Goal: Contribute content: Add original content to the website for others to see

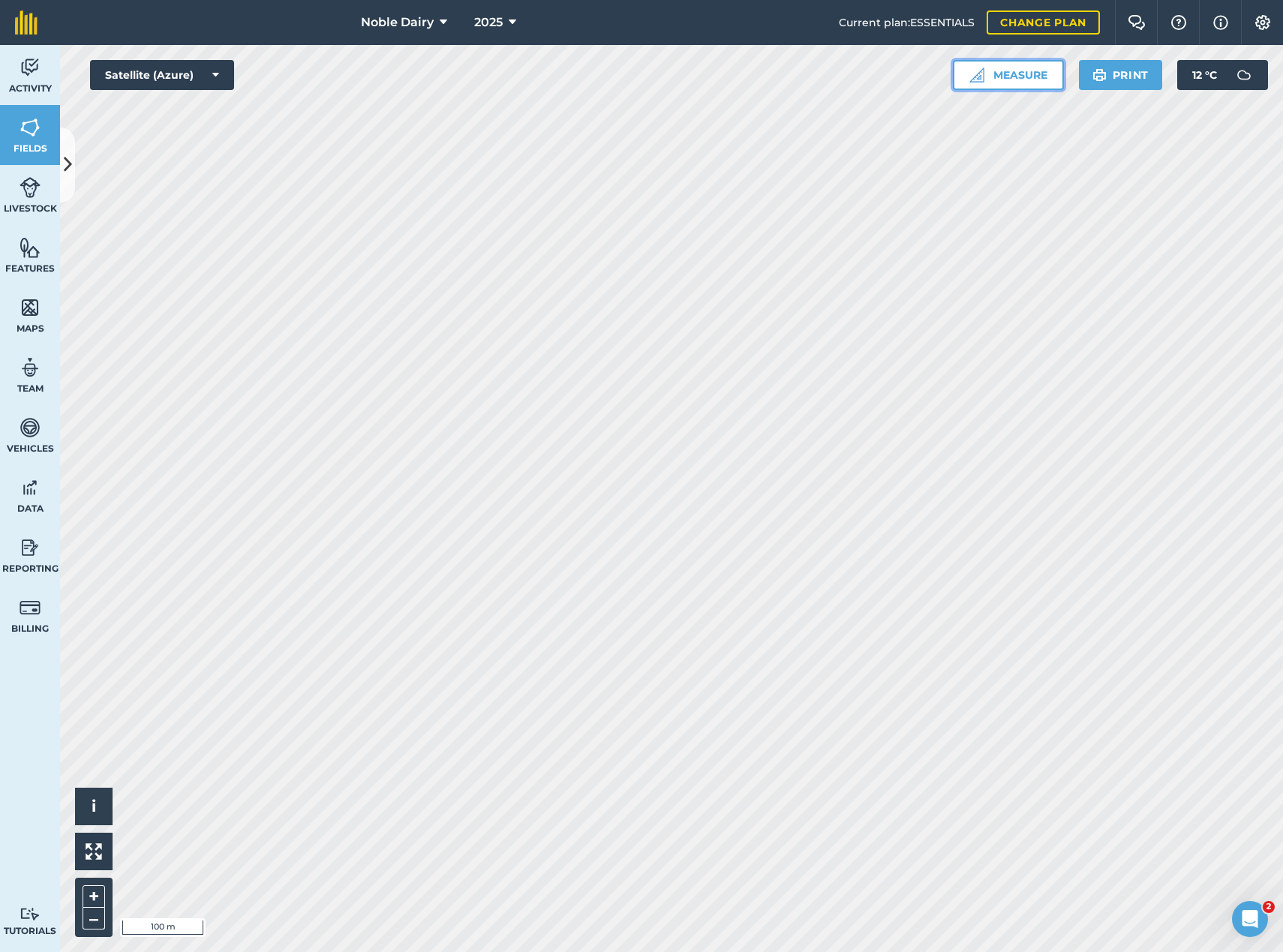
click at [1038, 77] on button "Measure" at bounding box center [1008, 74] width 111 height 30
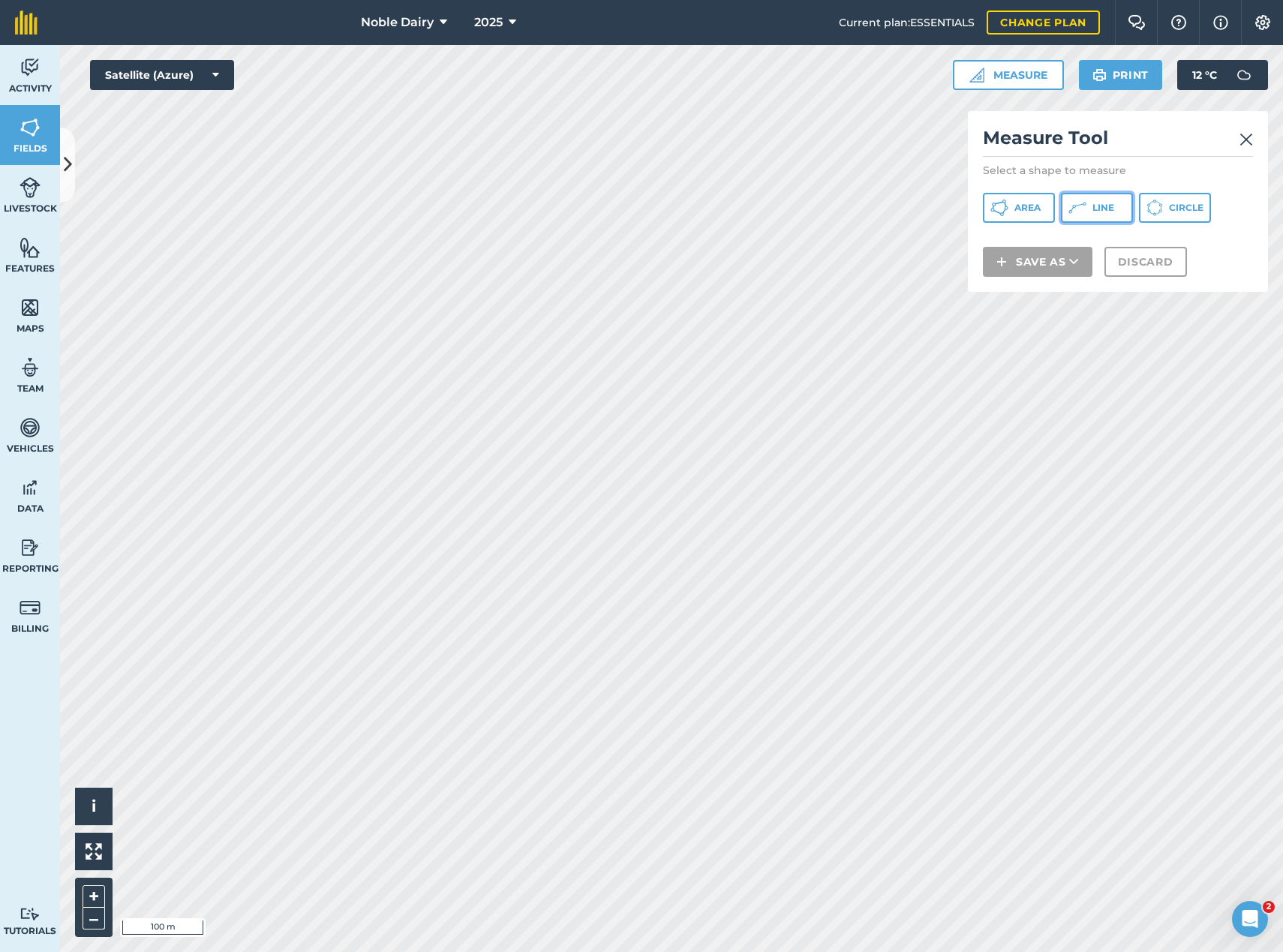
click at [1097, 215] on button "Line" at bounding box center [1096, 208] width 72 height 30
click at [1061, 280] on button "Save as" at bounding box center [1038, 281] width 110 height 30
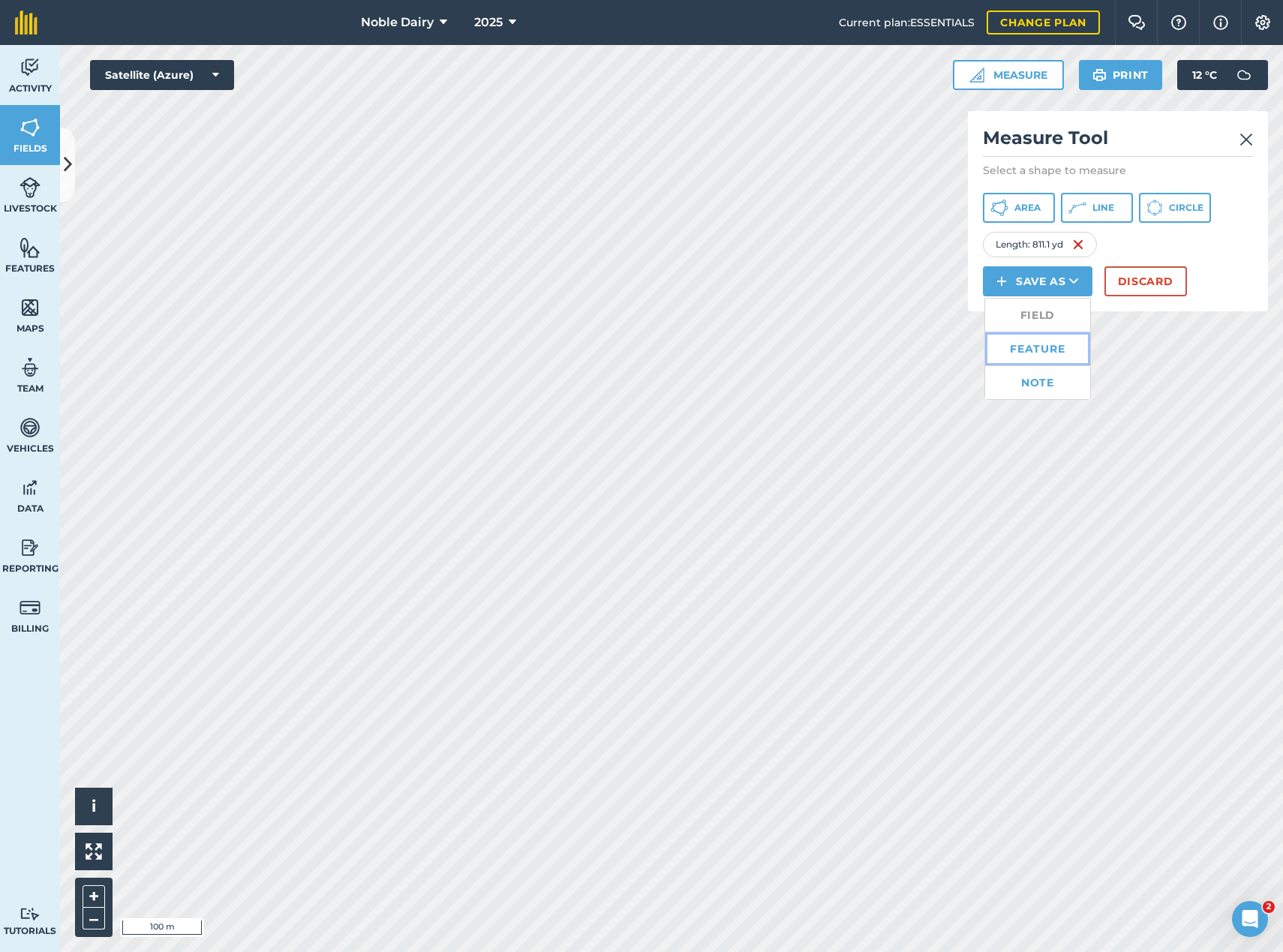
click at [1046, 348] on link "Feature" at bounding box center [1038, 348] width 105 height 33
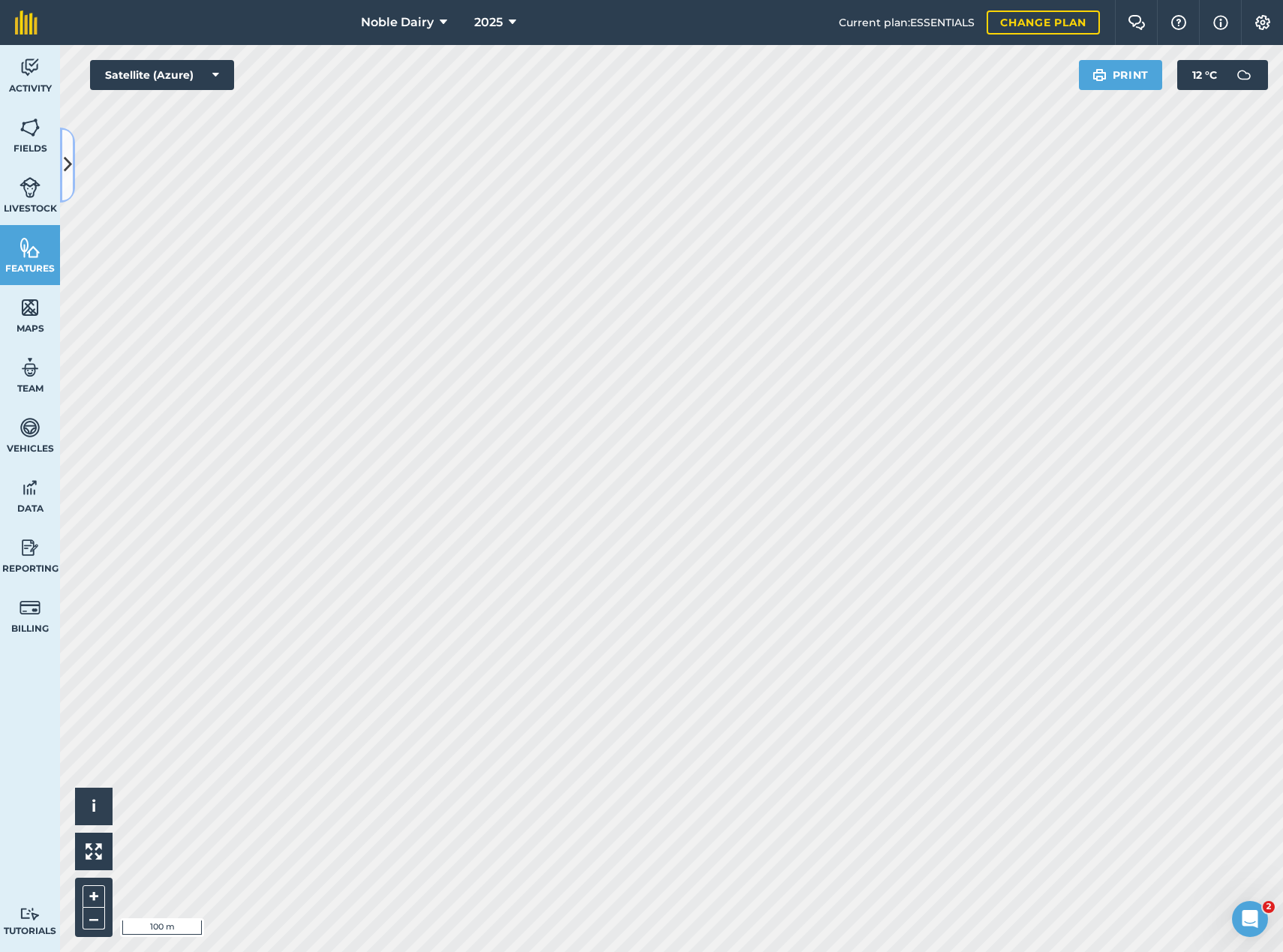
click at [72, 165] on button at bounding box center [67, 165] width 15 height 75
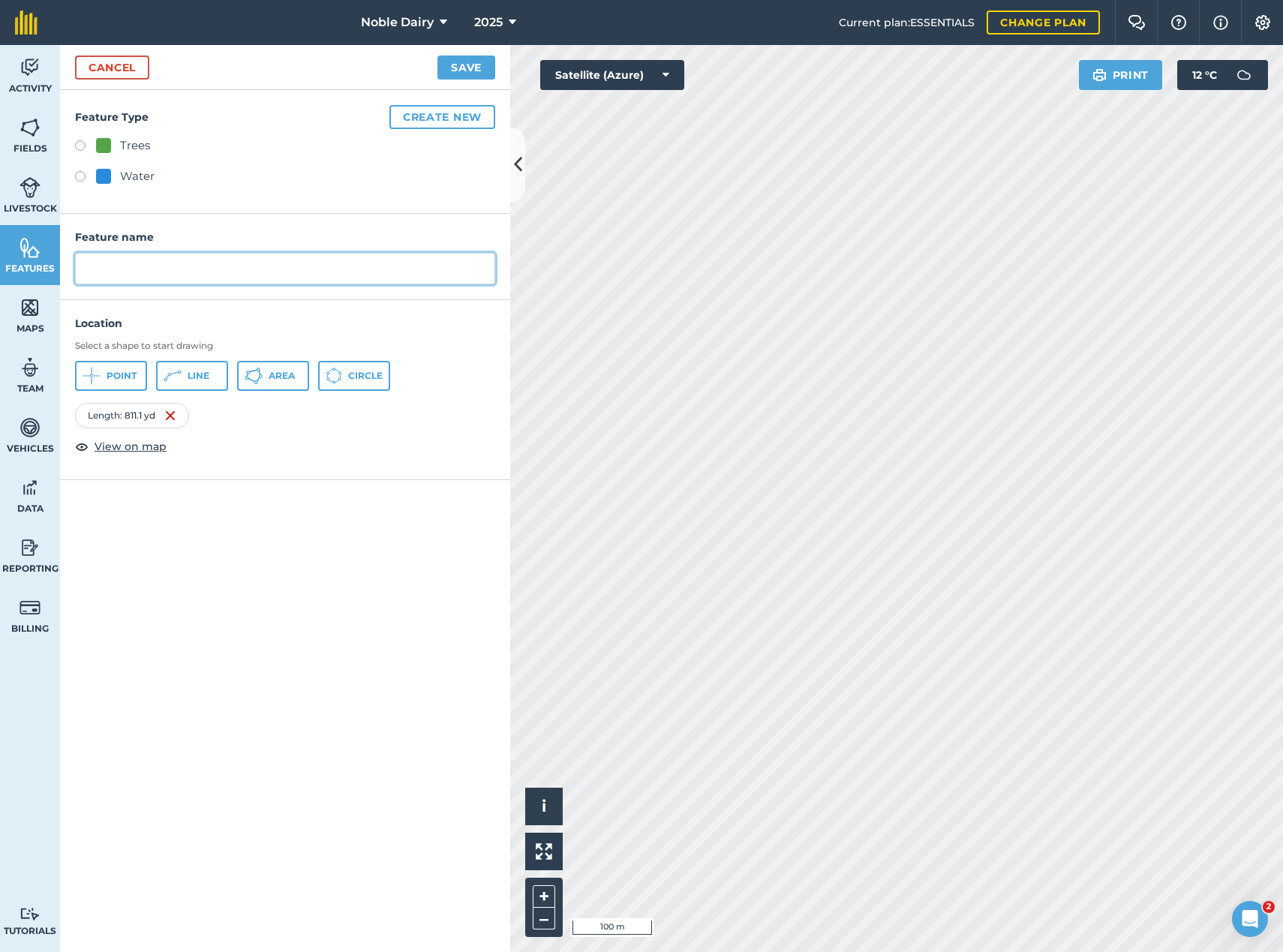
click at [128, 264] on input "text" at bounding box center [285, 268] width 420 height 32
type input "Road to Finnely"
click at [437, 56] on button "Save" at bounding box center [466, 68] width 57 height 24
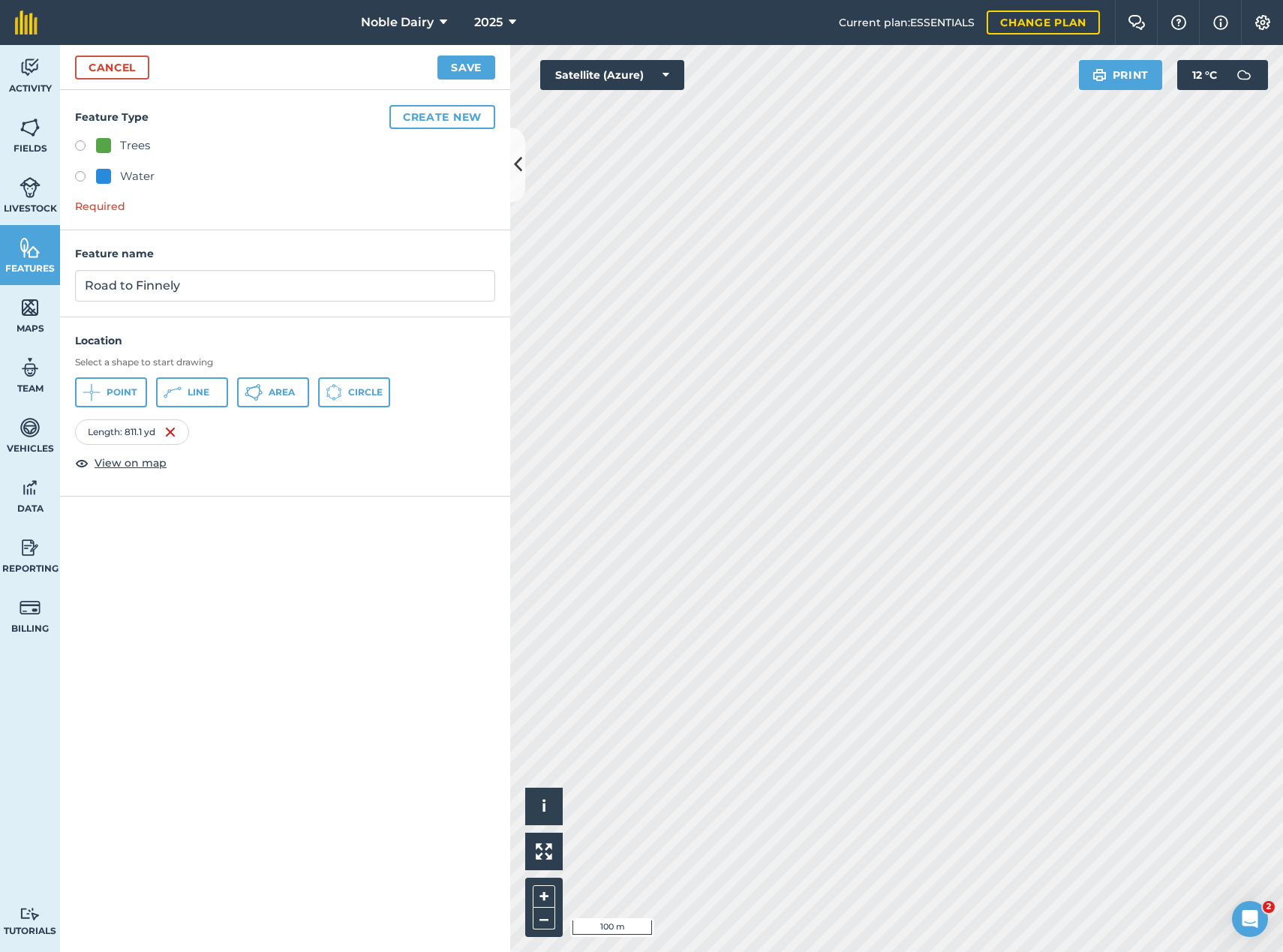
click at [78, 145] on label at bounding box center [86, 148] width 21 height 15
radio input "true"
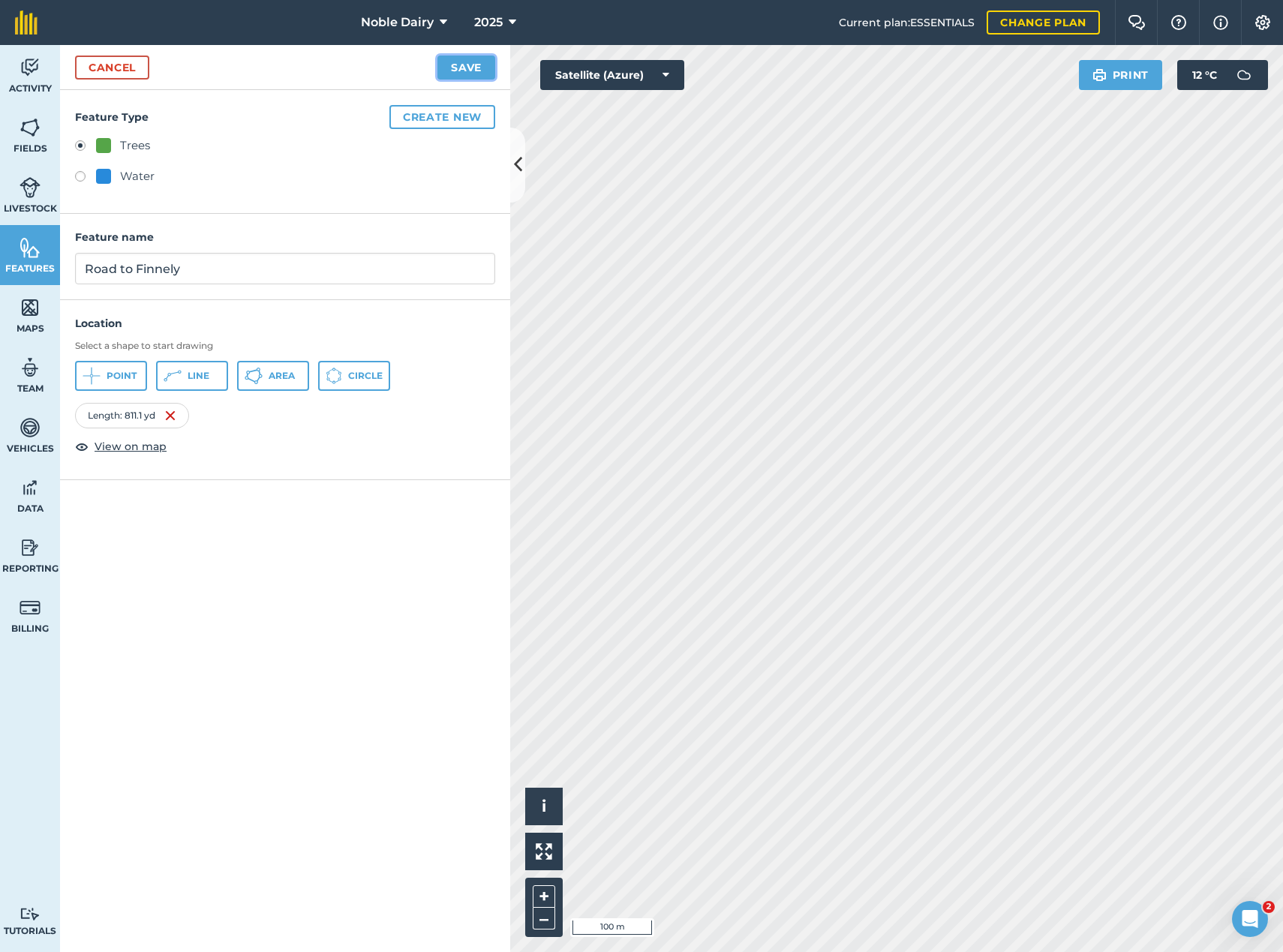
click at [454, 74] on button "Save" at bounding box center [466, 68] width 57 height 24
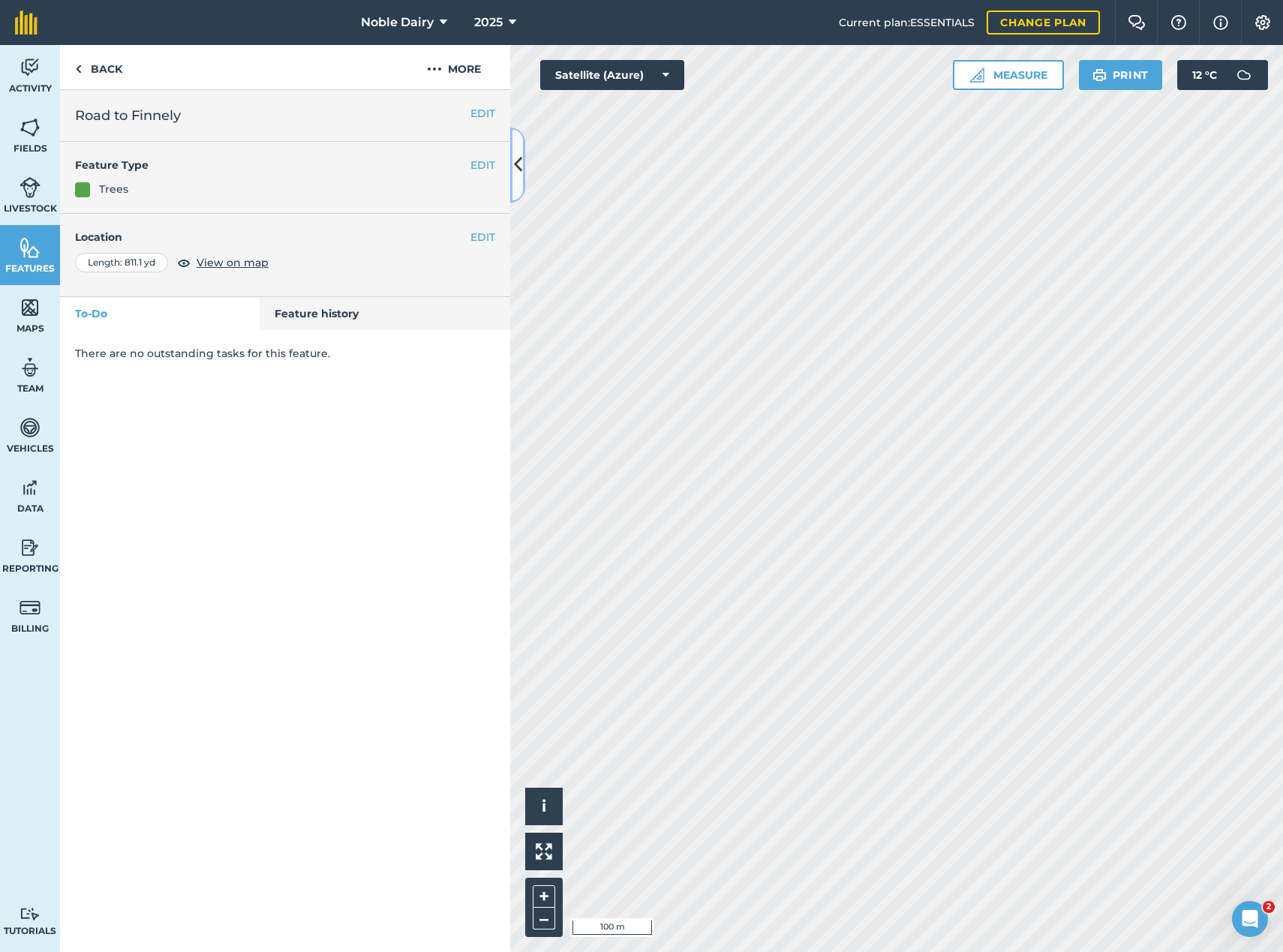
click at [525, 172] on button at bounding box center [517, 165] width 15 height 75
